Goal: Find specific page/section: Find specific page/section

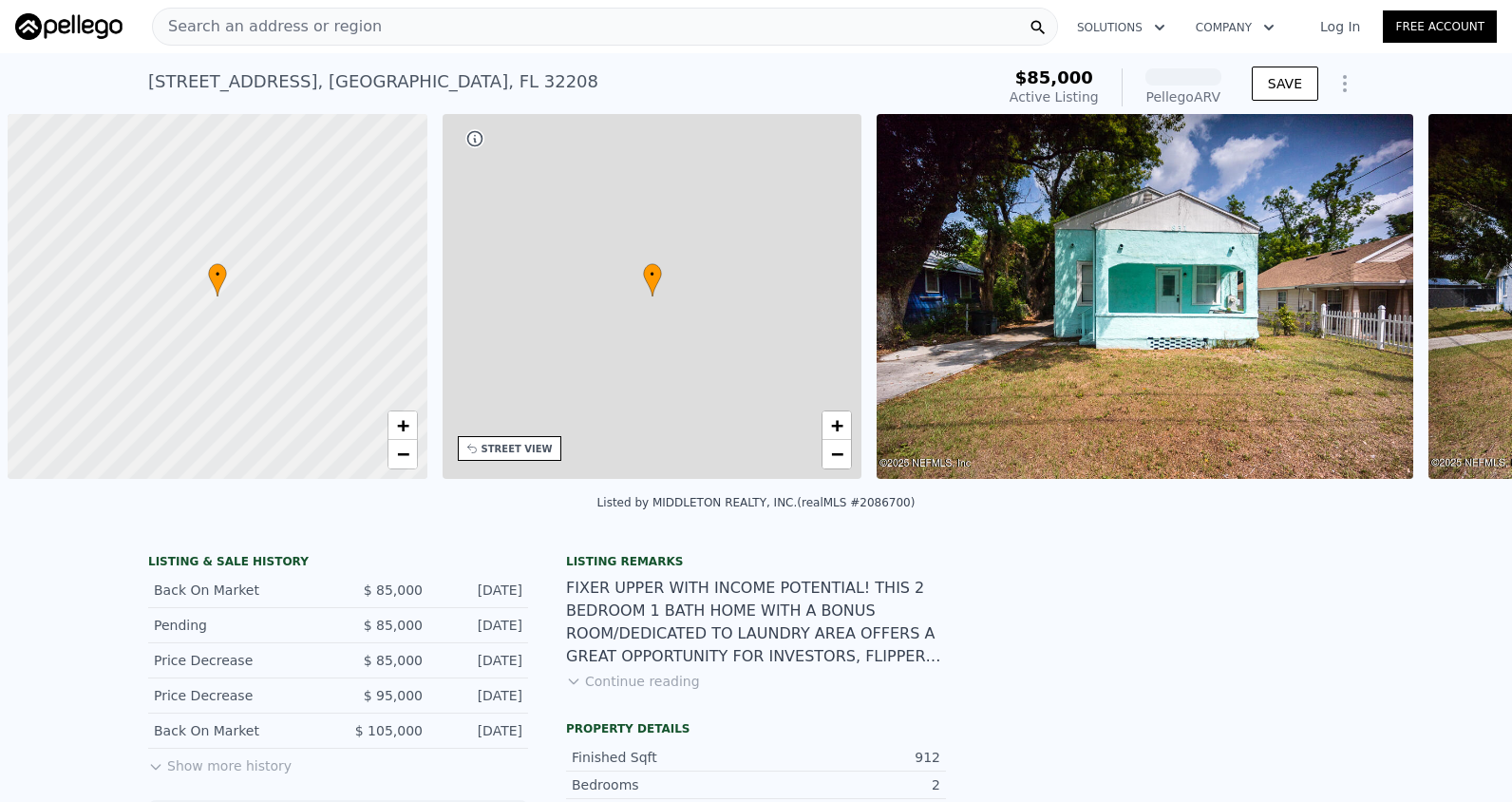
scroll to position [0, 8]
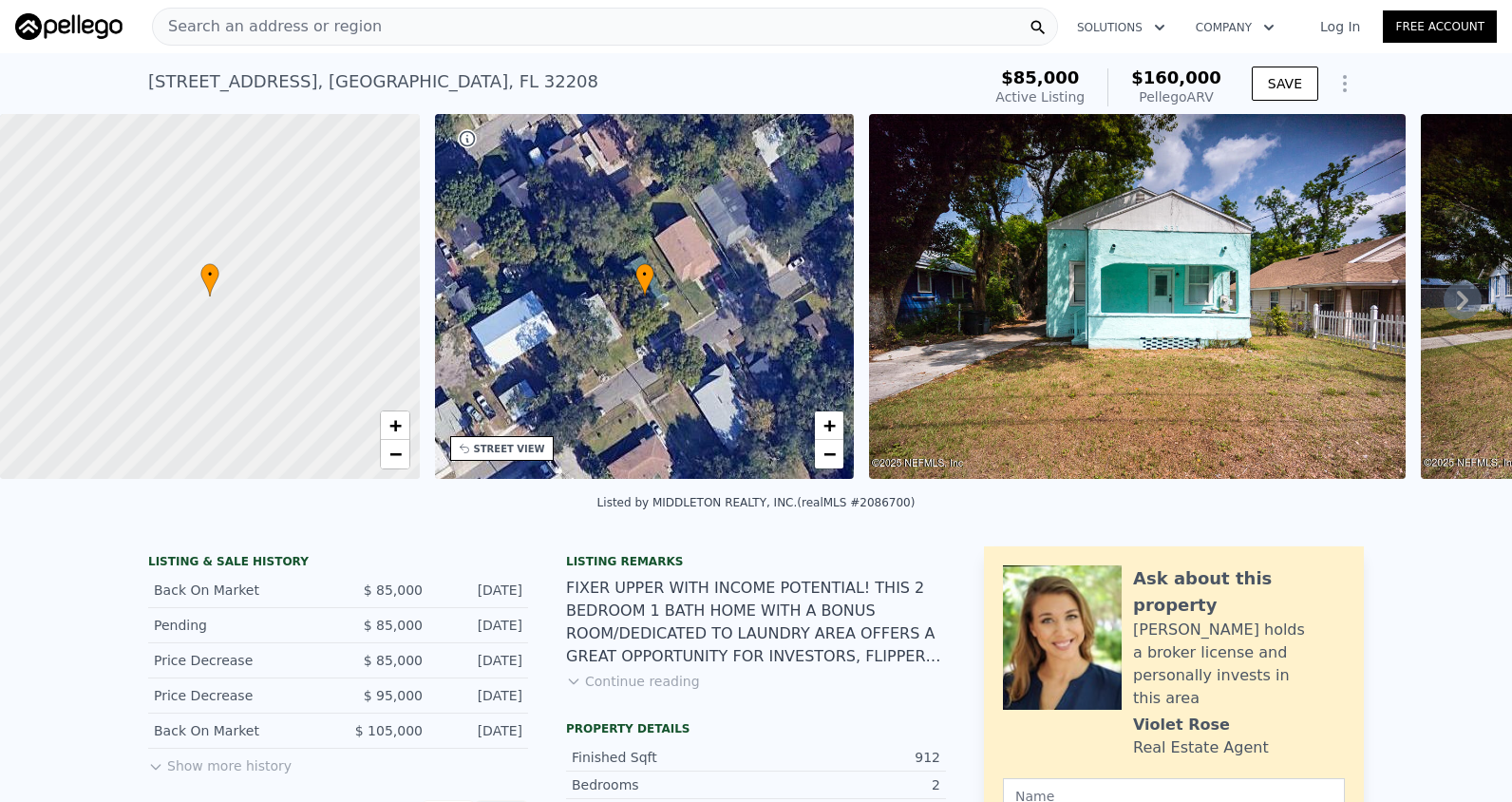
click at [322, 18] on span "Search an address or region" at bounding box center [267, 26] width 229 height 23
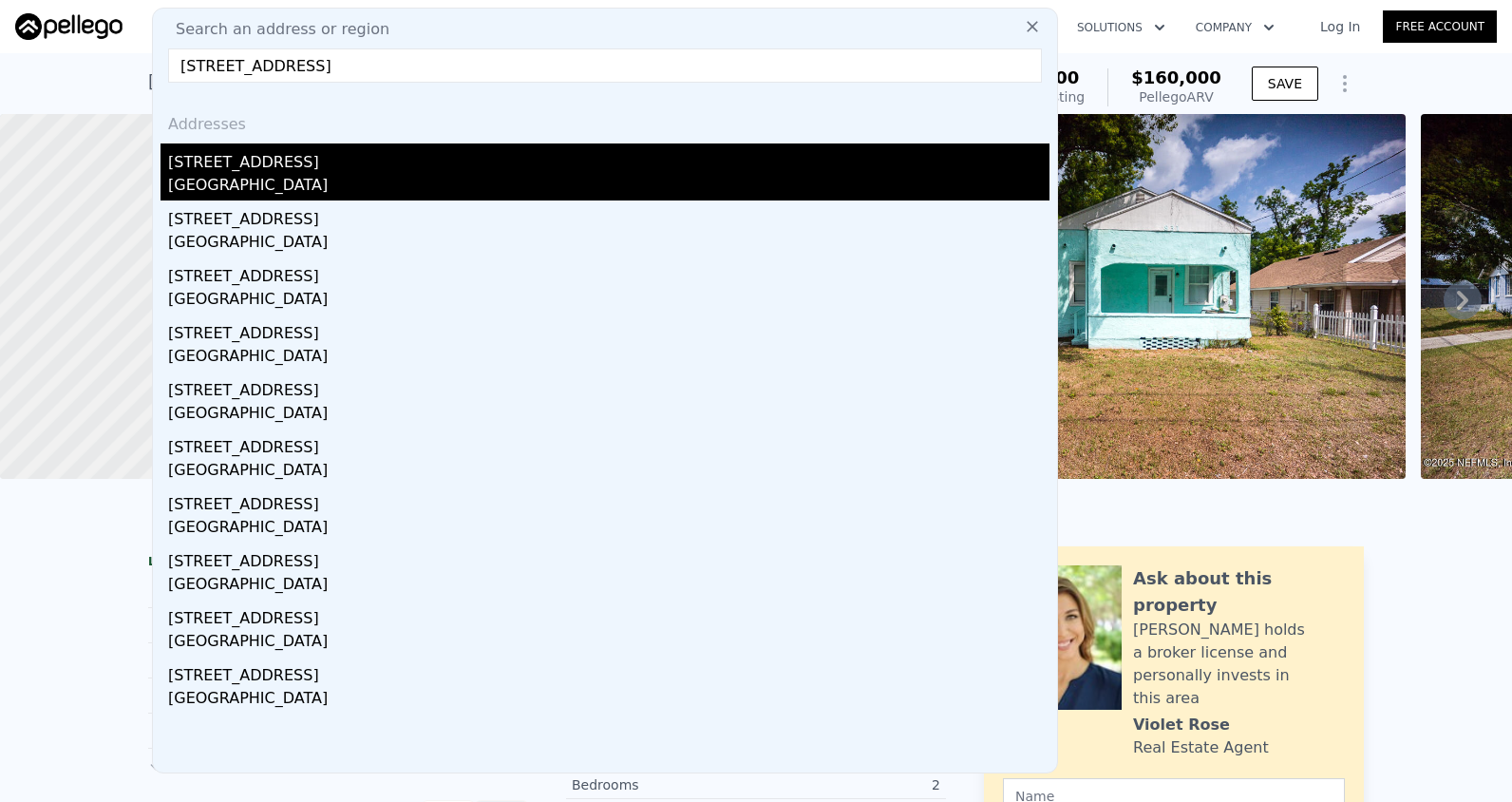
type input "[STREET_ADDRESS]"
click at [329, 182] on div "[GEOGRAPHIC_DATA]" at bounding box center [608, 187] width 881 height 27
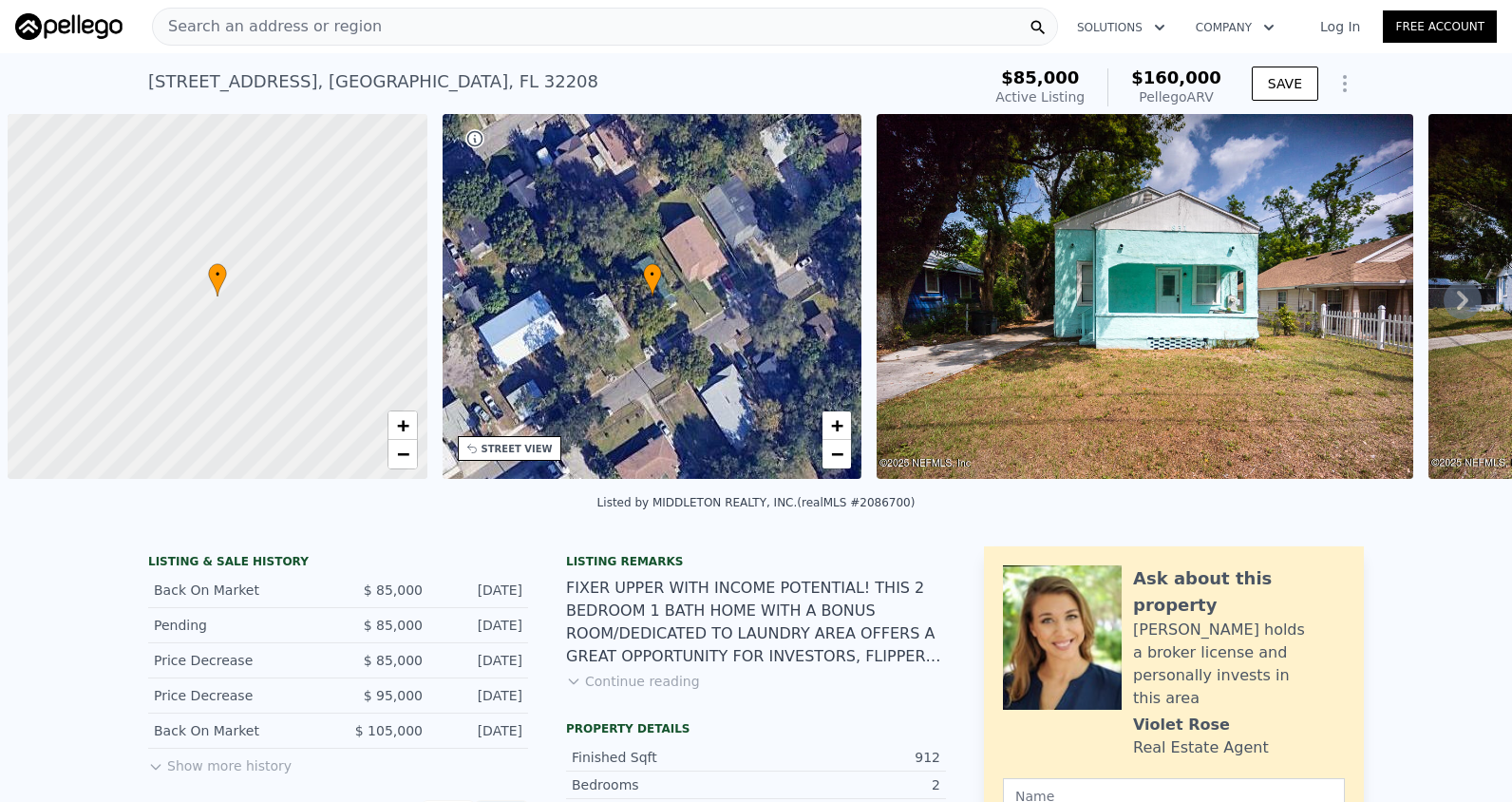
scroll to position [0, 8]
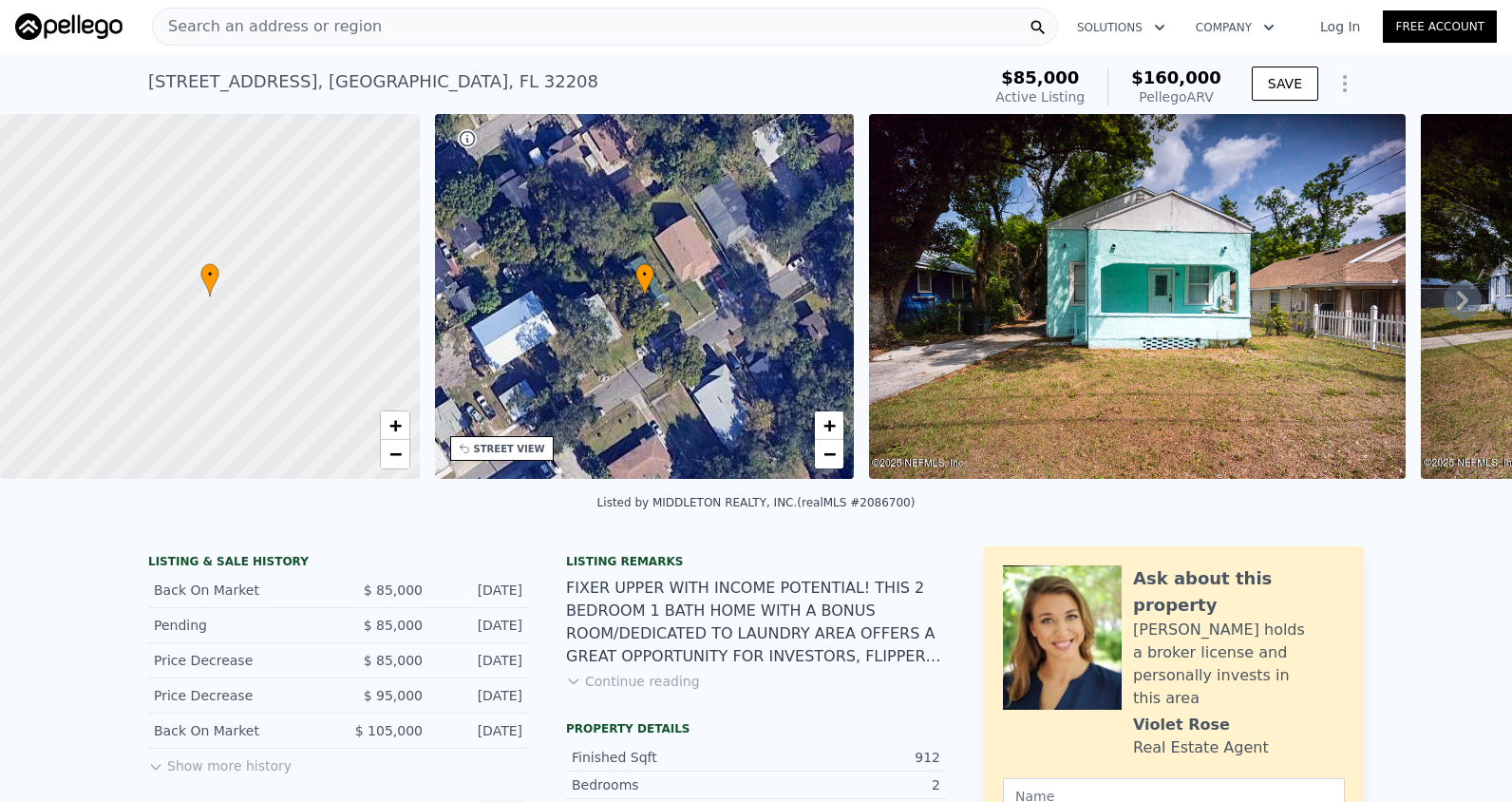
click at [436, 35] on div "Search an address or region" at bounding box center [604, 27] width 906 height 38
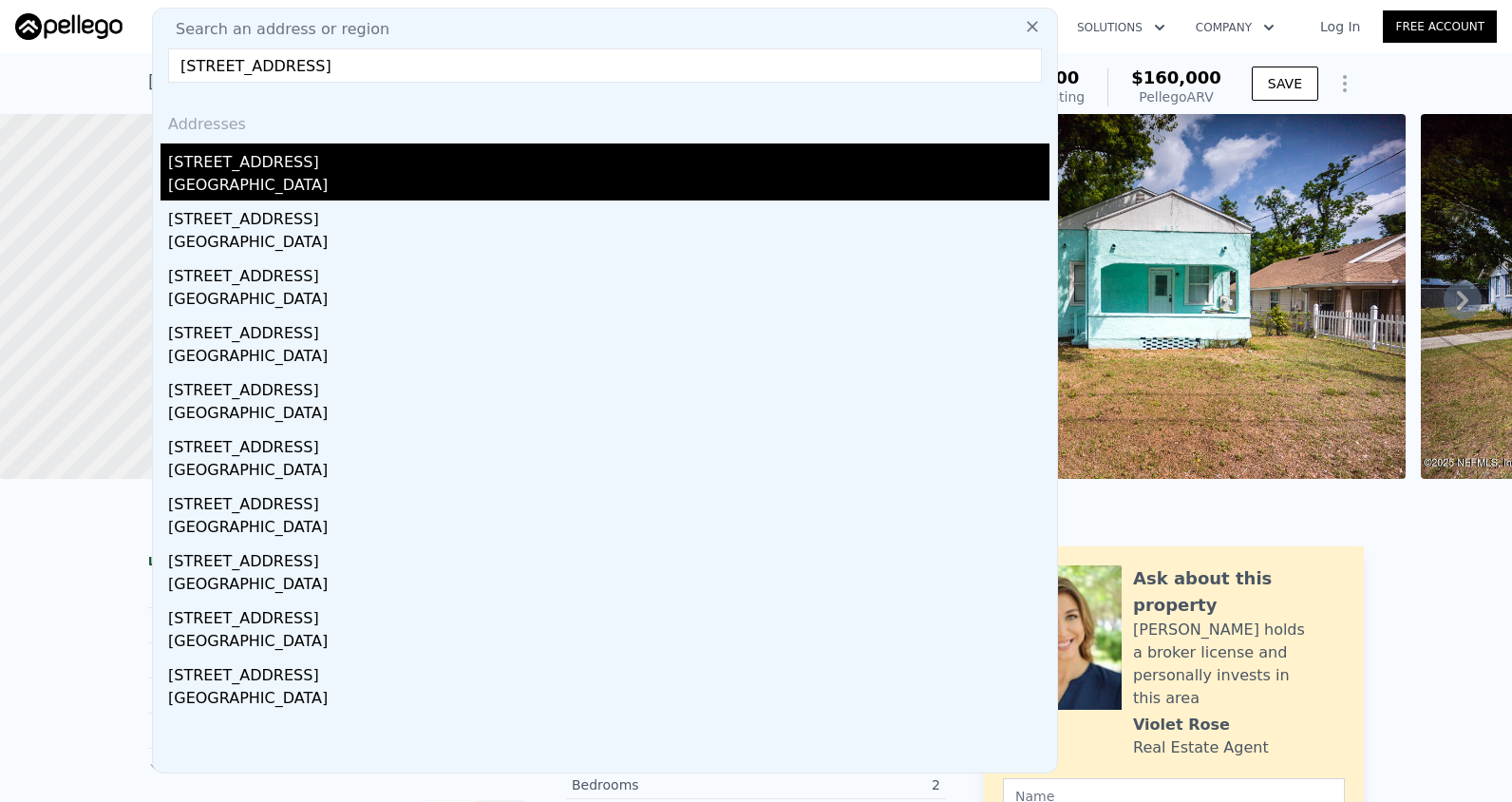
type input "[STREET_ADDRESS]"
click at [342, 159] on div "[STREET_ADDRESS]" at bounding box center [608, 159] width 881 height 31
